Goal: Find specific page/section: Find specific page/section

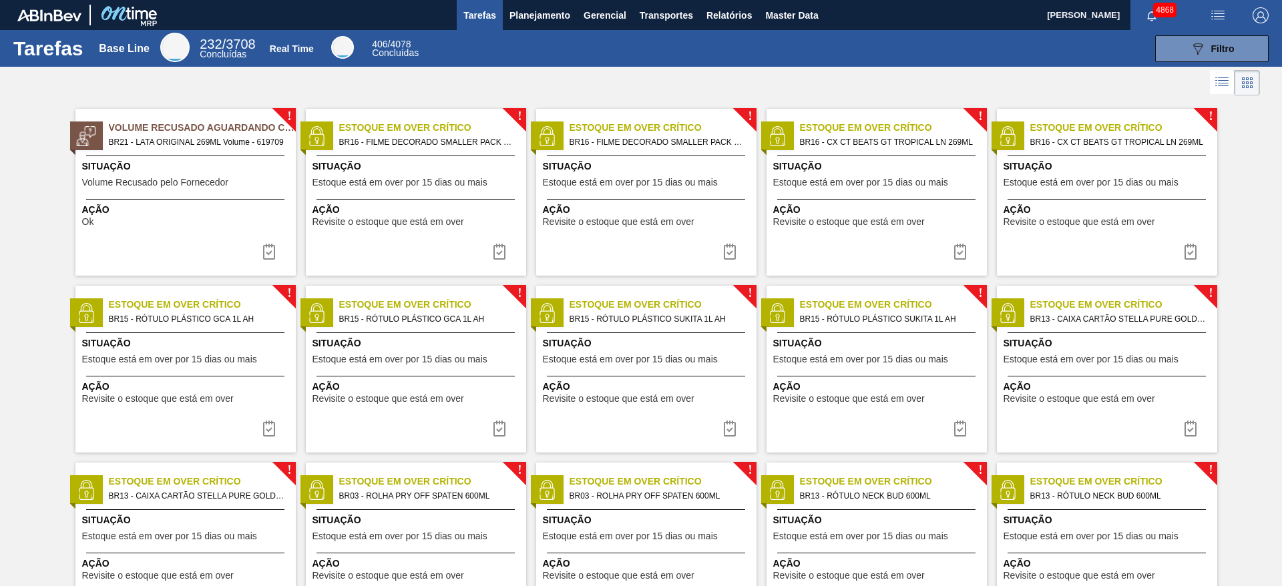
click at [545, 558] on span "Ação" at bounding box center [648, 564] width 210 height 14
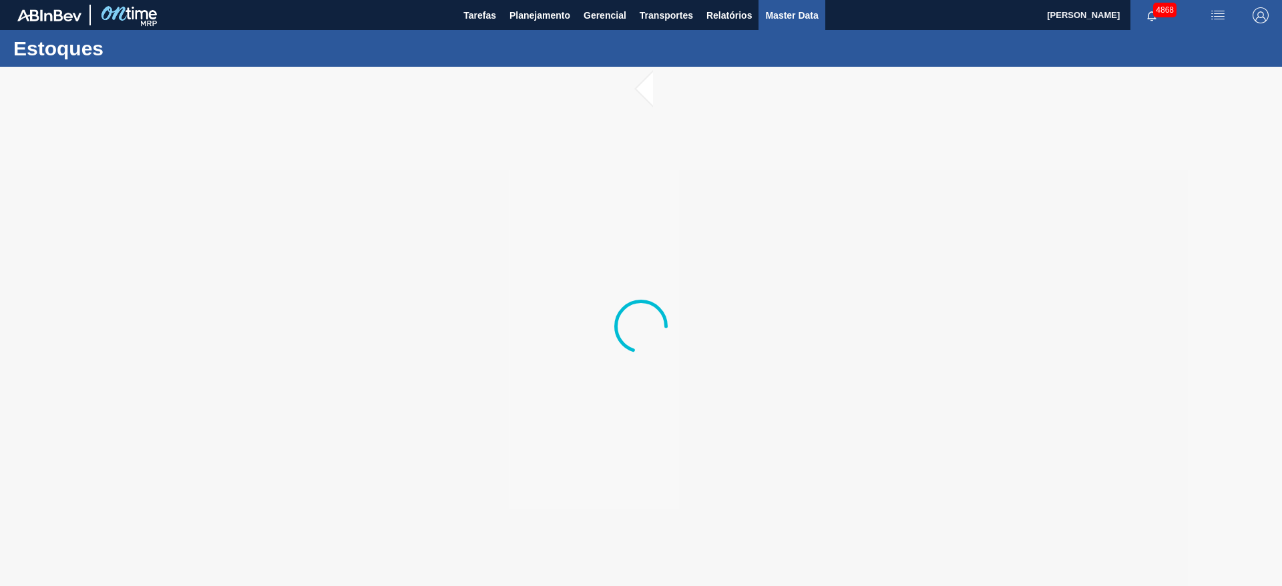
click at [813, 7] on span "Master Data" at bounding box center [791, 15] width 53 height 16
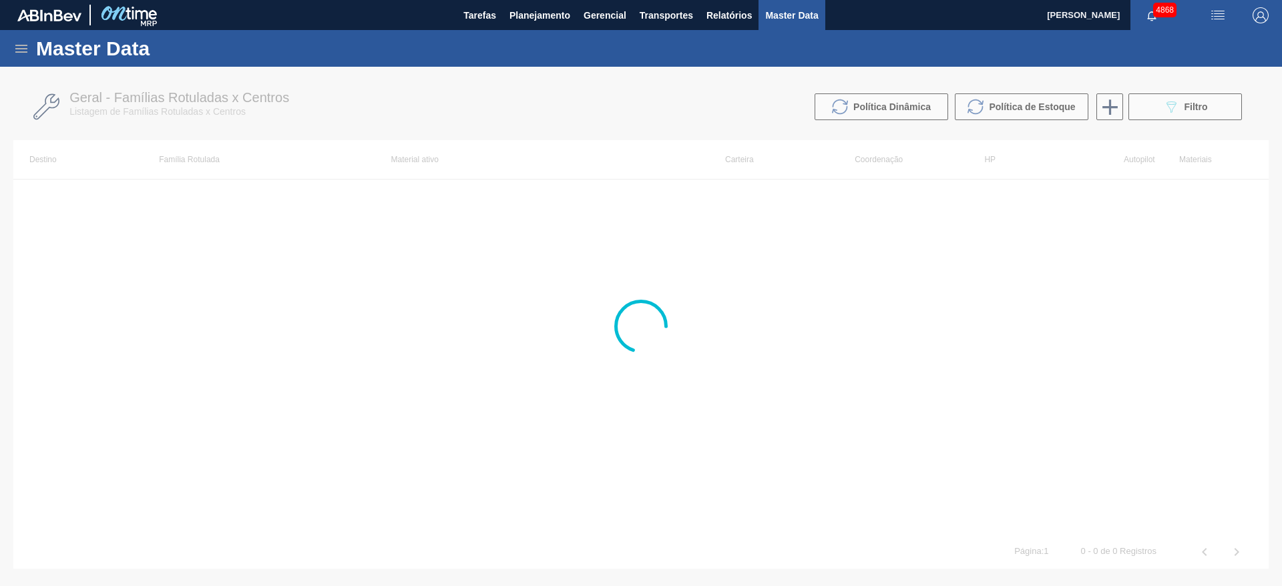
click at [24, 55] on icon at bounding box center [21, 49] width 16 height 16
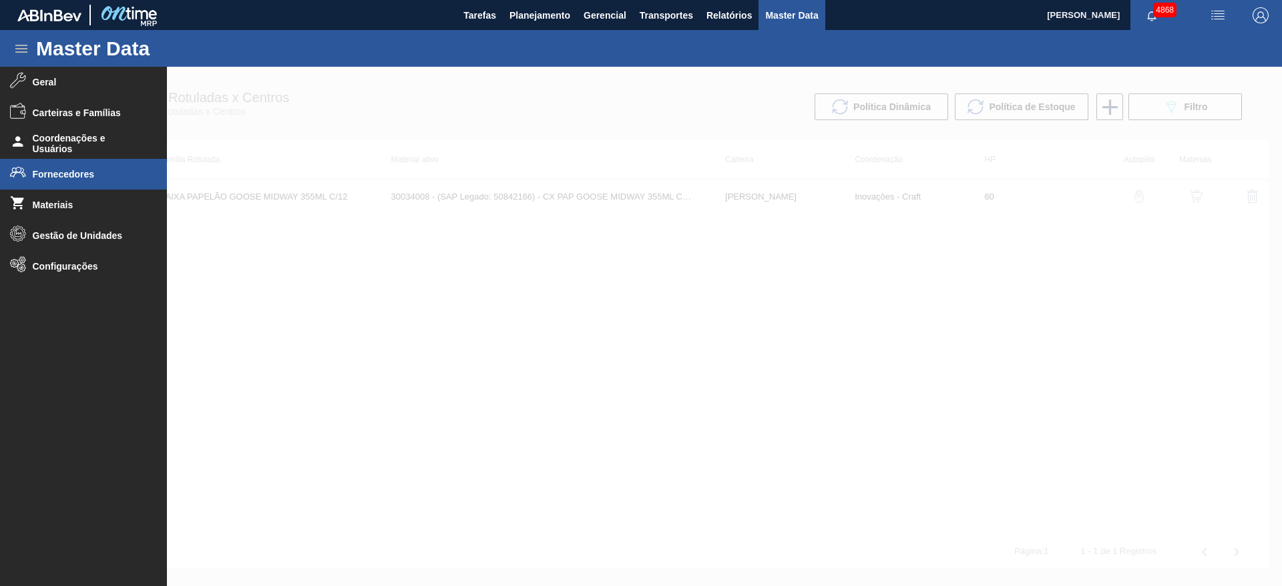
click at [75, 174] on span "Fornecedores" at bounding box center [88, 174] width 110 height 11
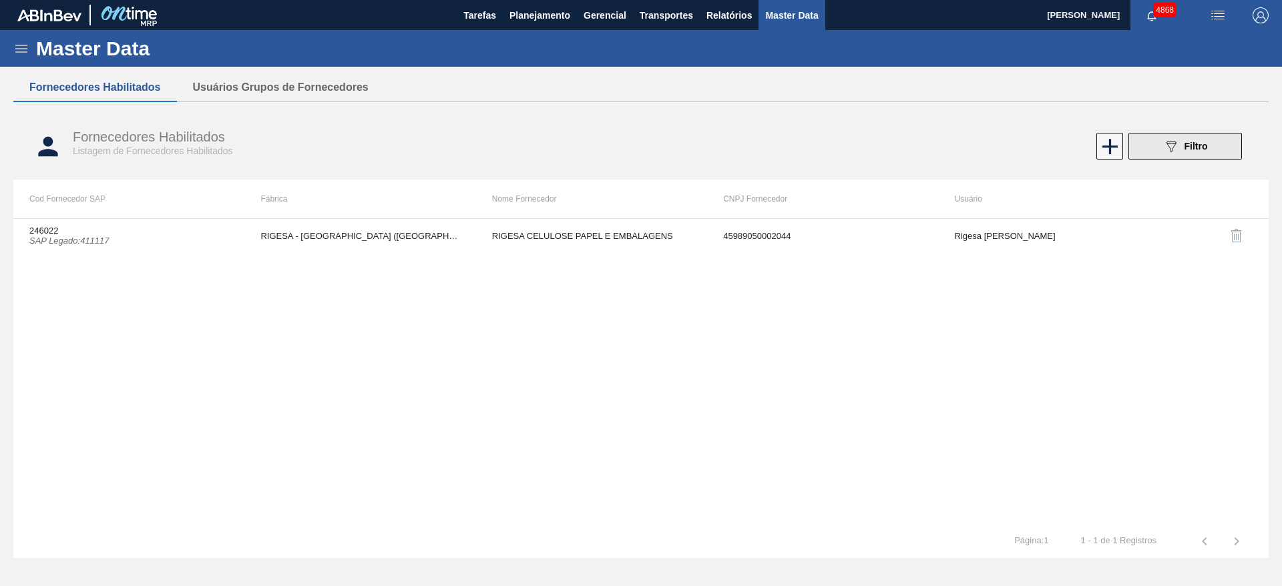
click at [1200, 151] on span "Filtro" at bounding box center [1195, 146] width 23 height 11
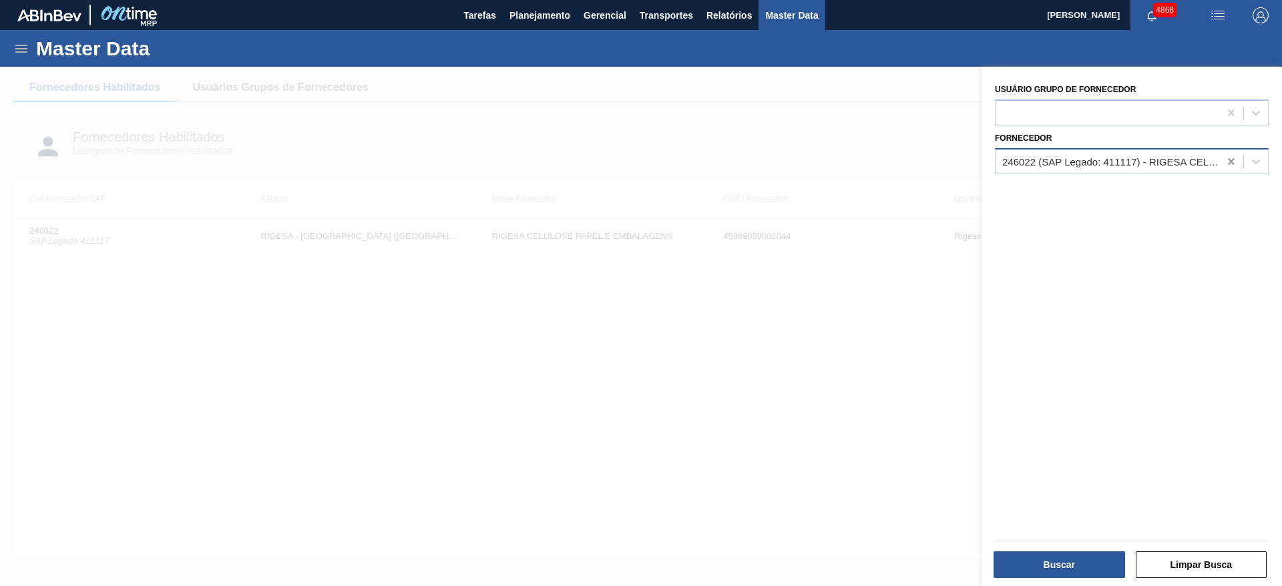
click at [1228, 165] on icon at bounding box center [1230, 161] width 13 height 13
type input "prak"
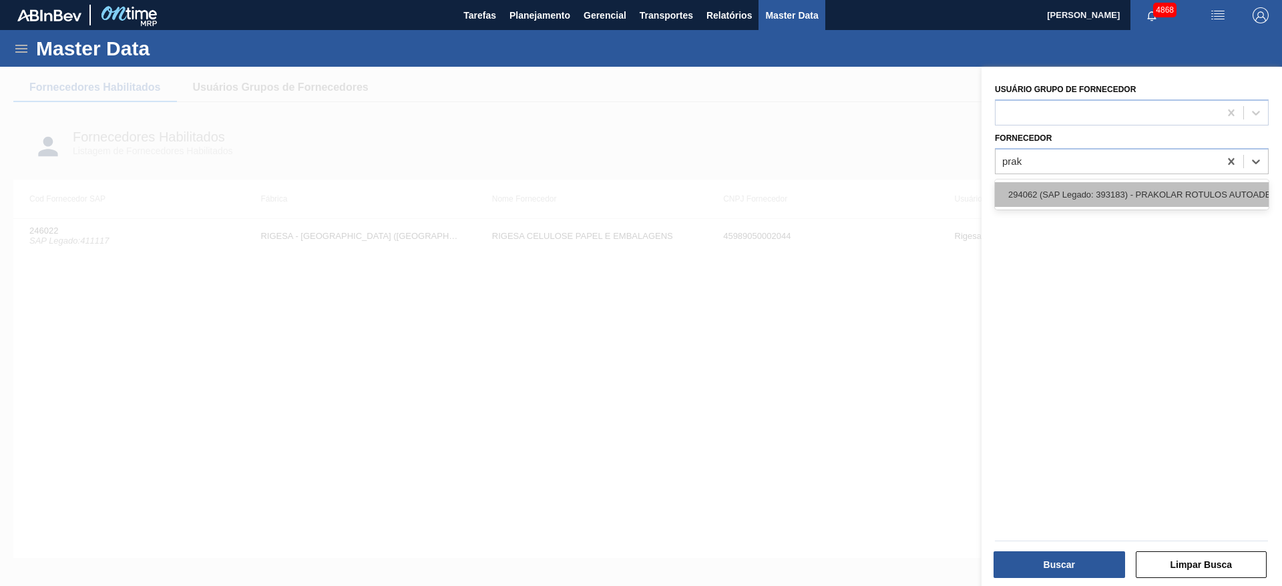
click at [1212, 195] on div "294062 (SAP Legado: 393183) - PRAKOLAR ROTULOS AUTOADESIVOS LTDA" at bounding box center [1132, 194] width 274 height 25
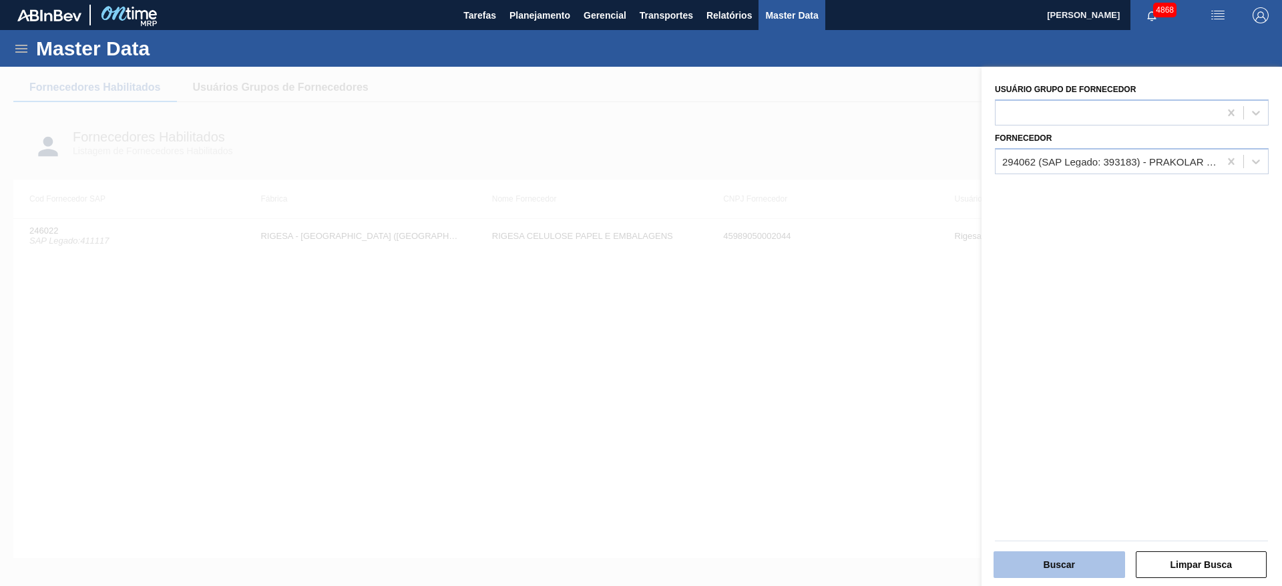
click at [1070, 569] on button "Buscar" at bounding box center [1059, 564] width 132 height 27
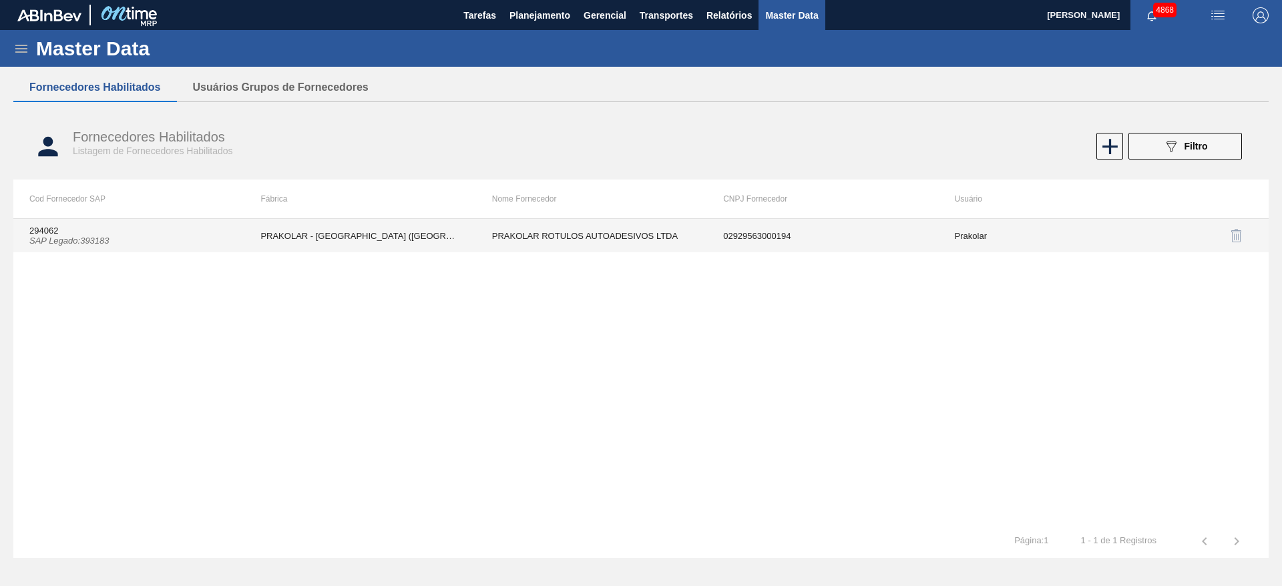
click at [396, 240] on td "PRAKOLAR - [GEOGRAPHIC_DATA] ([GEOGRAPHIC_DATA])" at bounding box center [359, 235] width 231 height 33
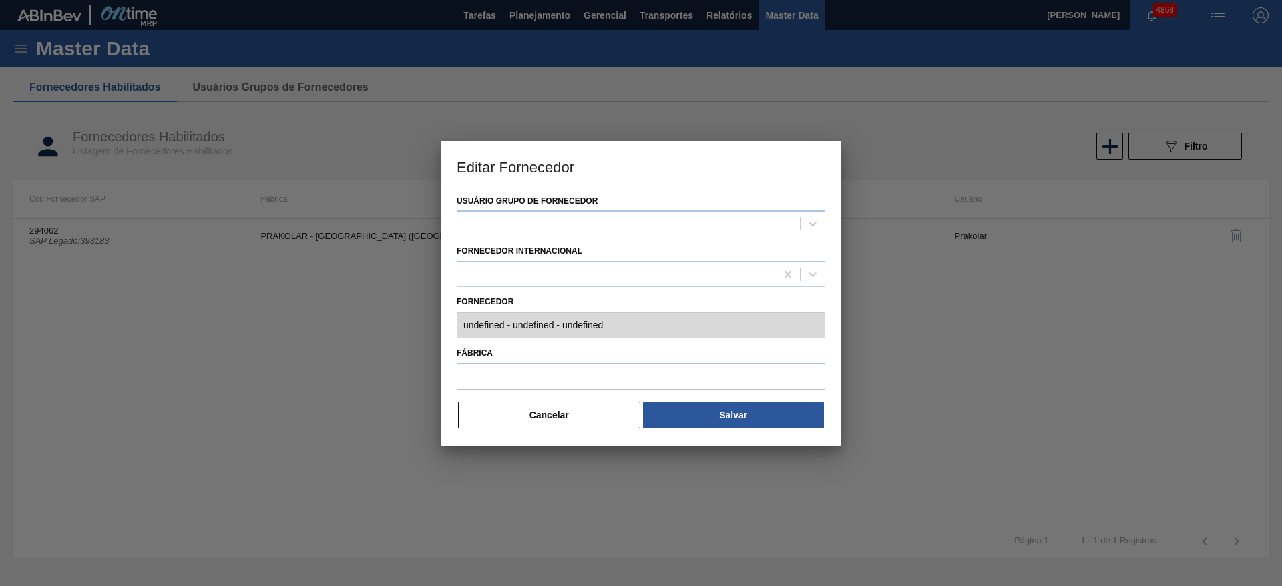
type input "294062 (SAP Legado: 393183) - PRAKOLAR ROTULOS AUTOADESIVOS LTDA - 029295630001…"
type input "PRAKOLAR - [GEOGRAPHIC_DATA] ([GEOGRAPHIC_DATA])"
click at [493, 330] on div "Usuário Grupo de Fornecedor Prakolar Fornecedor Internacional Fornecedor 294062…" at bounding box center [641, 319] width 401 height 254
click at [869, 266] on div at bounding box center [641, 293] width 1282 height 586
